Goal: Find specific page/section: Find specific page/section

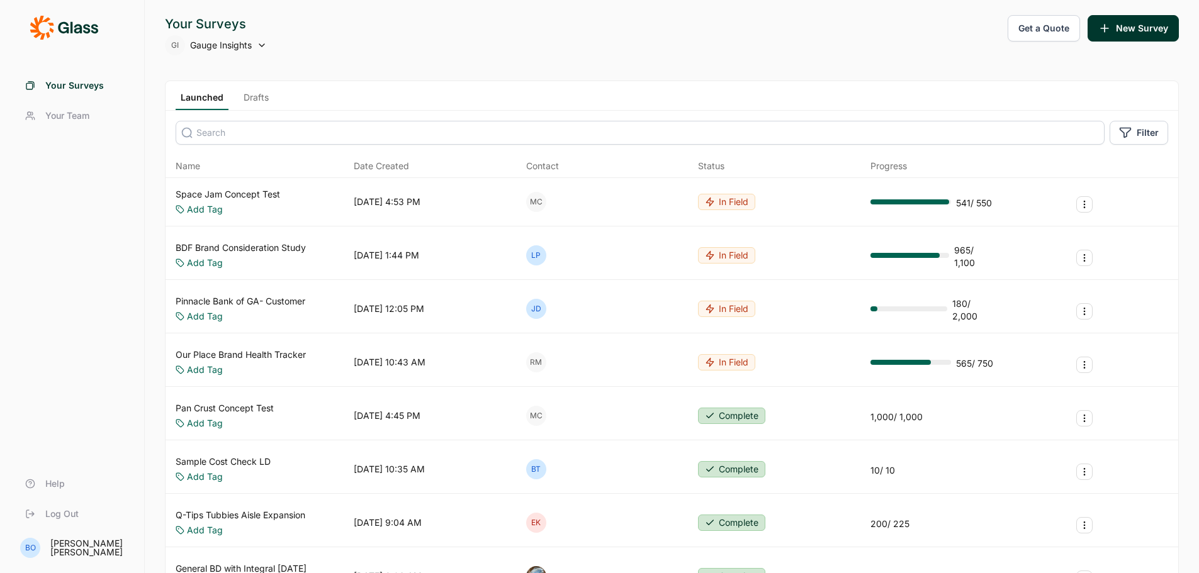
click at [68, 118] on span "Your Team" at bounding box center [67, 116] width 44 height 13
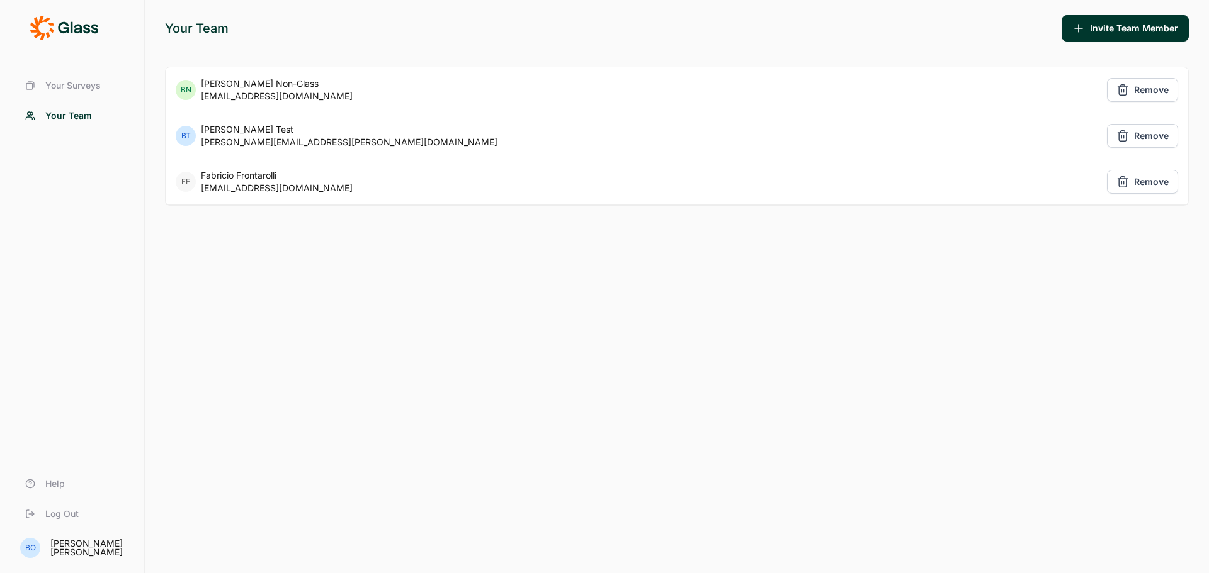
click at [89, 89] on span "Your Surveys" at bounding box center [72, 85] width 55 height 13
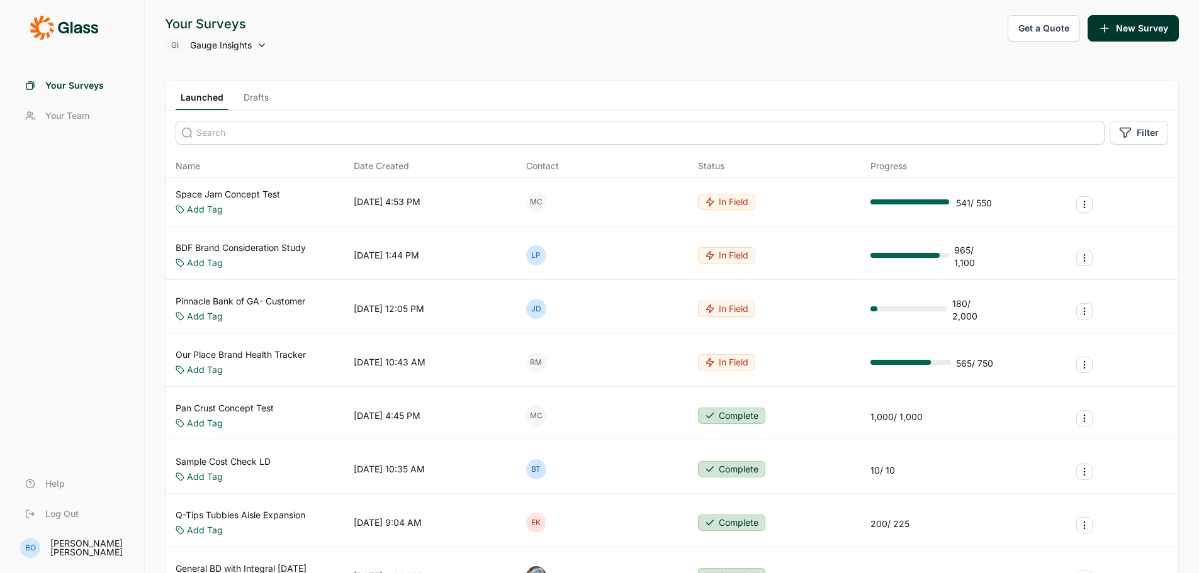
click at [58, 116] on span "Your Team" at bounding box center [67, 116] width 44 height 13
